Goal: Browse casually: Explore the website without a specific task or goal

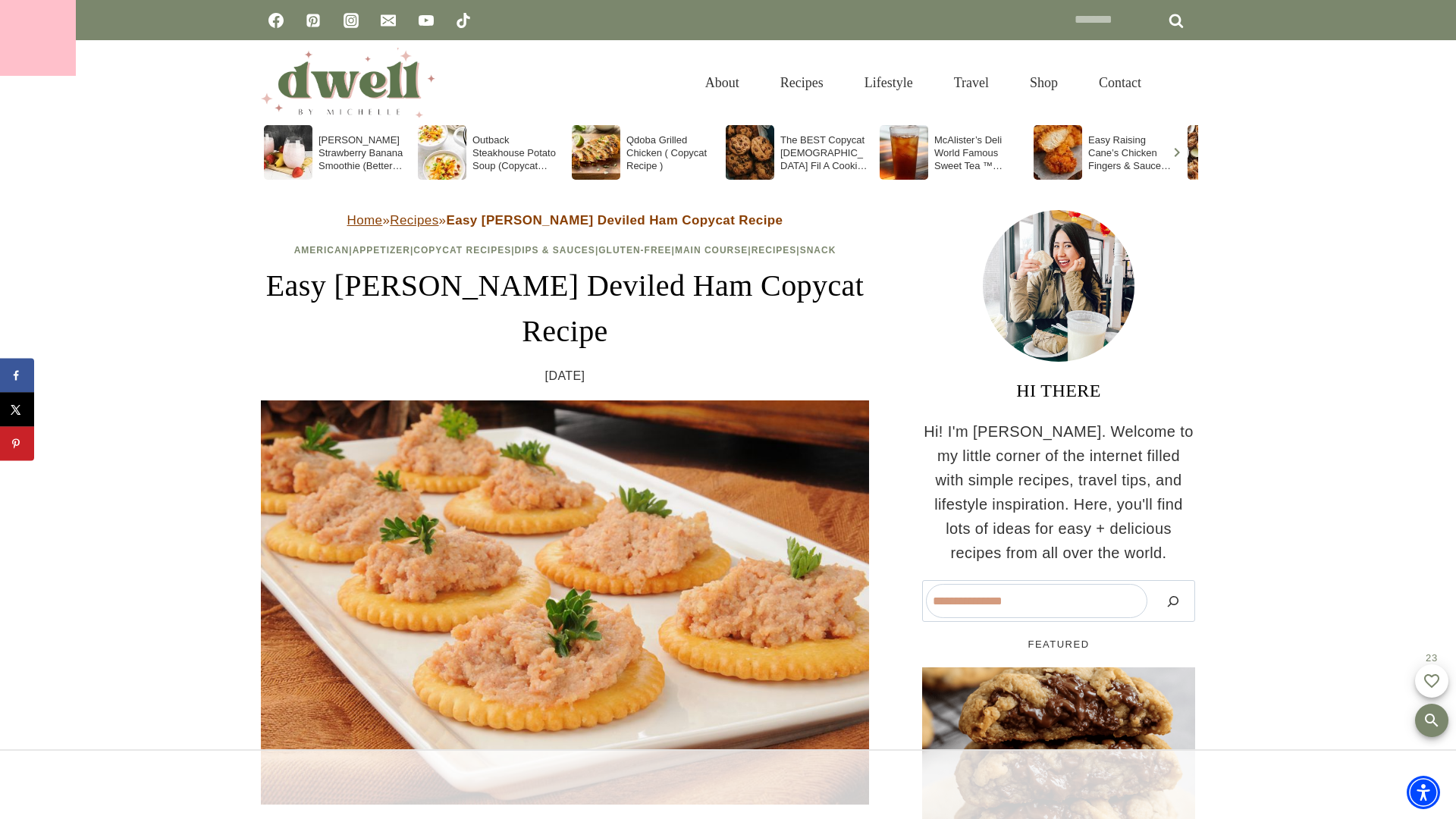
click at [38, 38] on div at bounding box center [38, 38] width 76 height 76
